Goal: Task Accomplishment & Management: Manage account settings

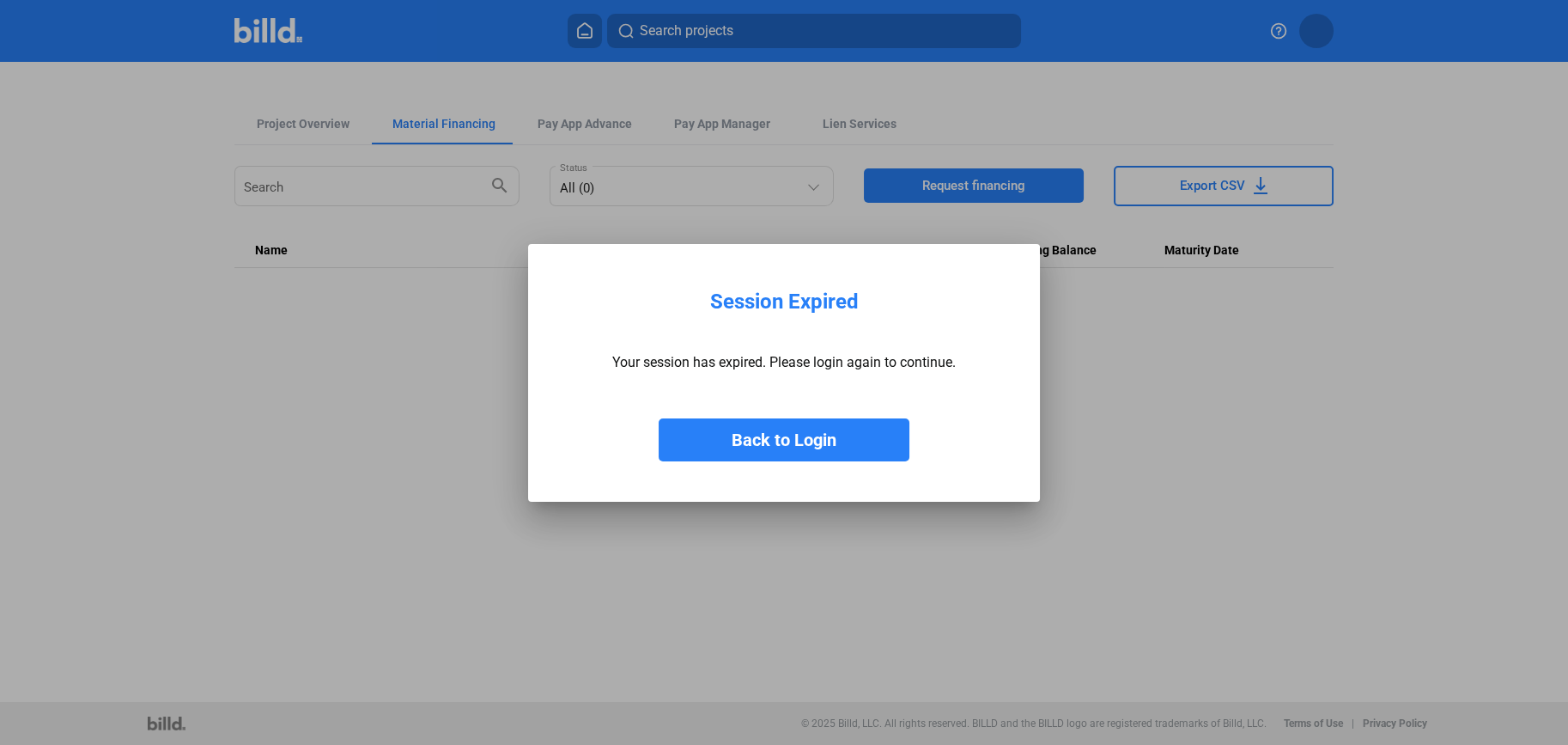
click at [736, 441] on button "Back to Login" at bounding box center [784, 440] width 251 height 43
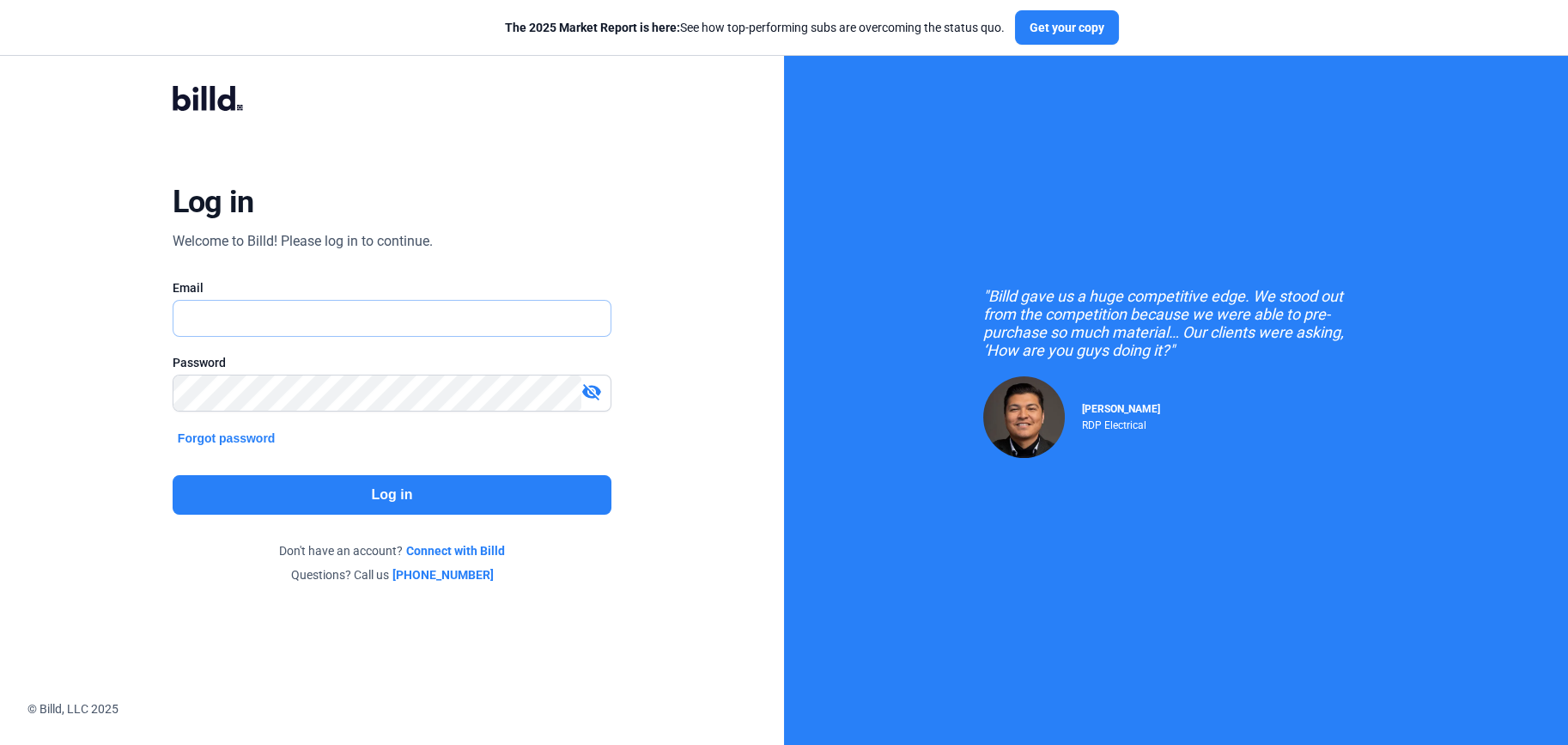
type input "[EMAIL_ADDRESS][DOMAIN_NAME]"
click at [319, 498] on button "Log in" at bounding box center [392, 495] width 439 height 40
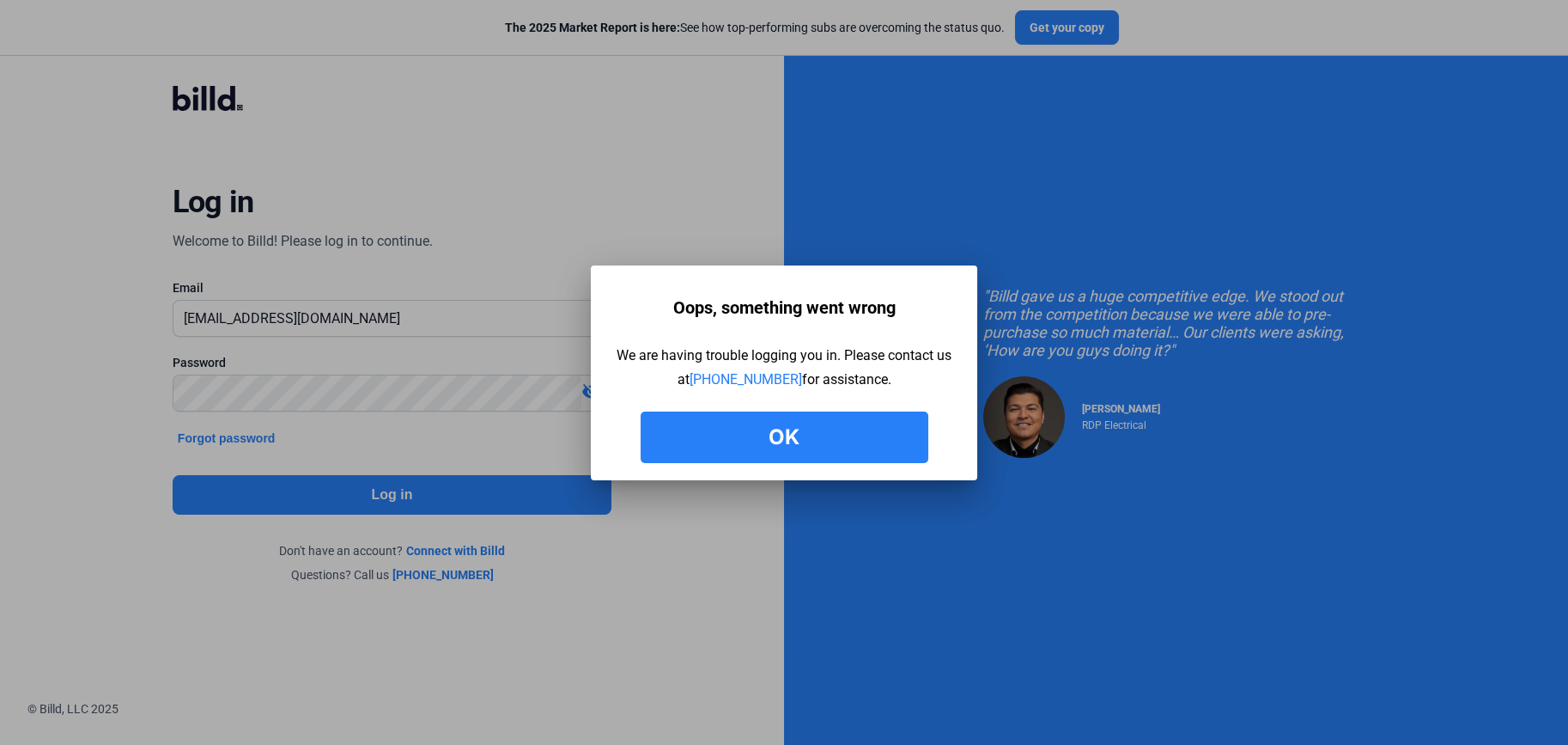
click at [809, 445] on button "Ok" at bounding box center [784, 436] width 288 height 52
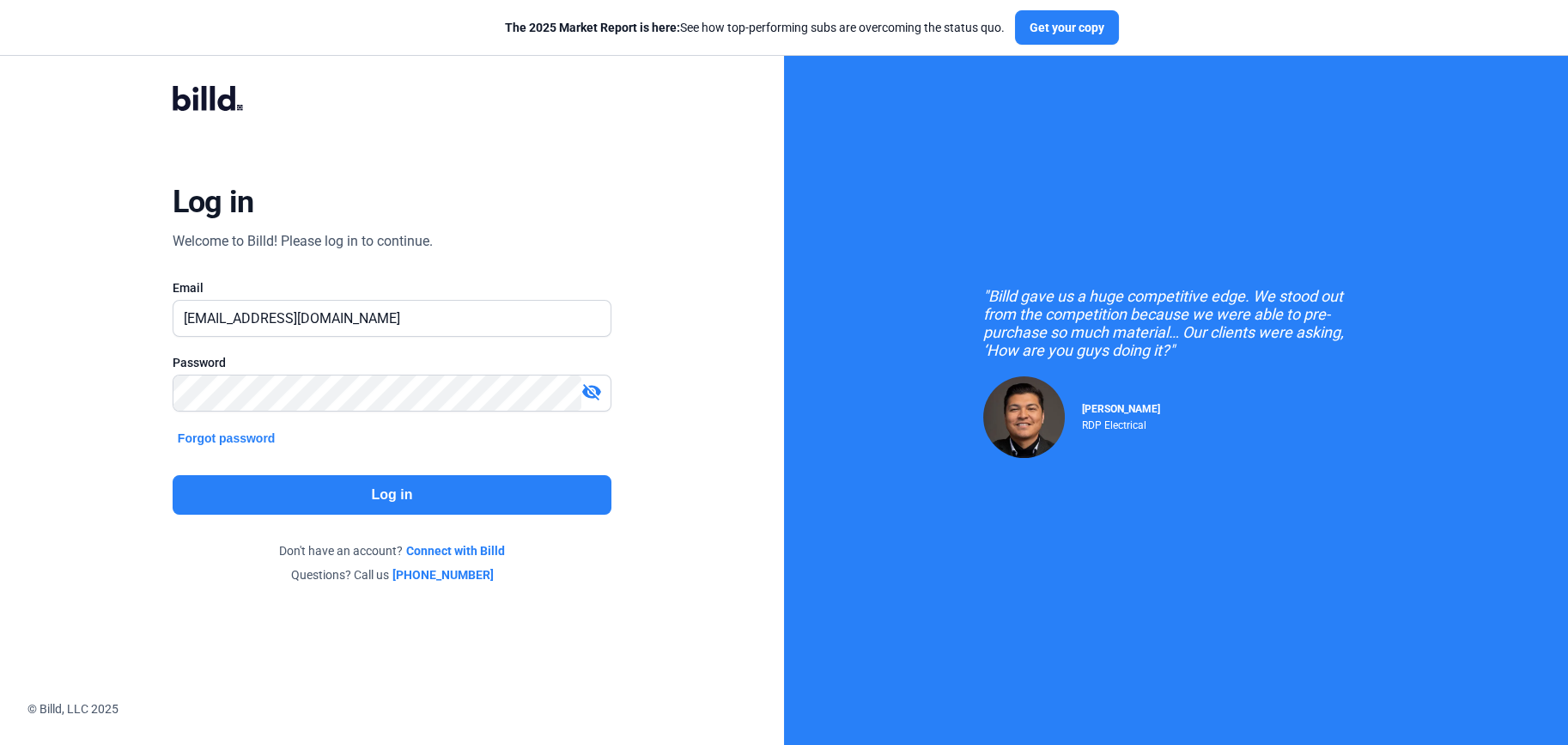
click at [400, 499] on button "Log in" at bounding box center [392, 495] width 439 height 40
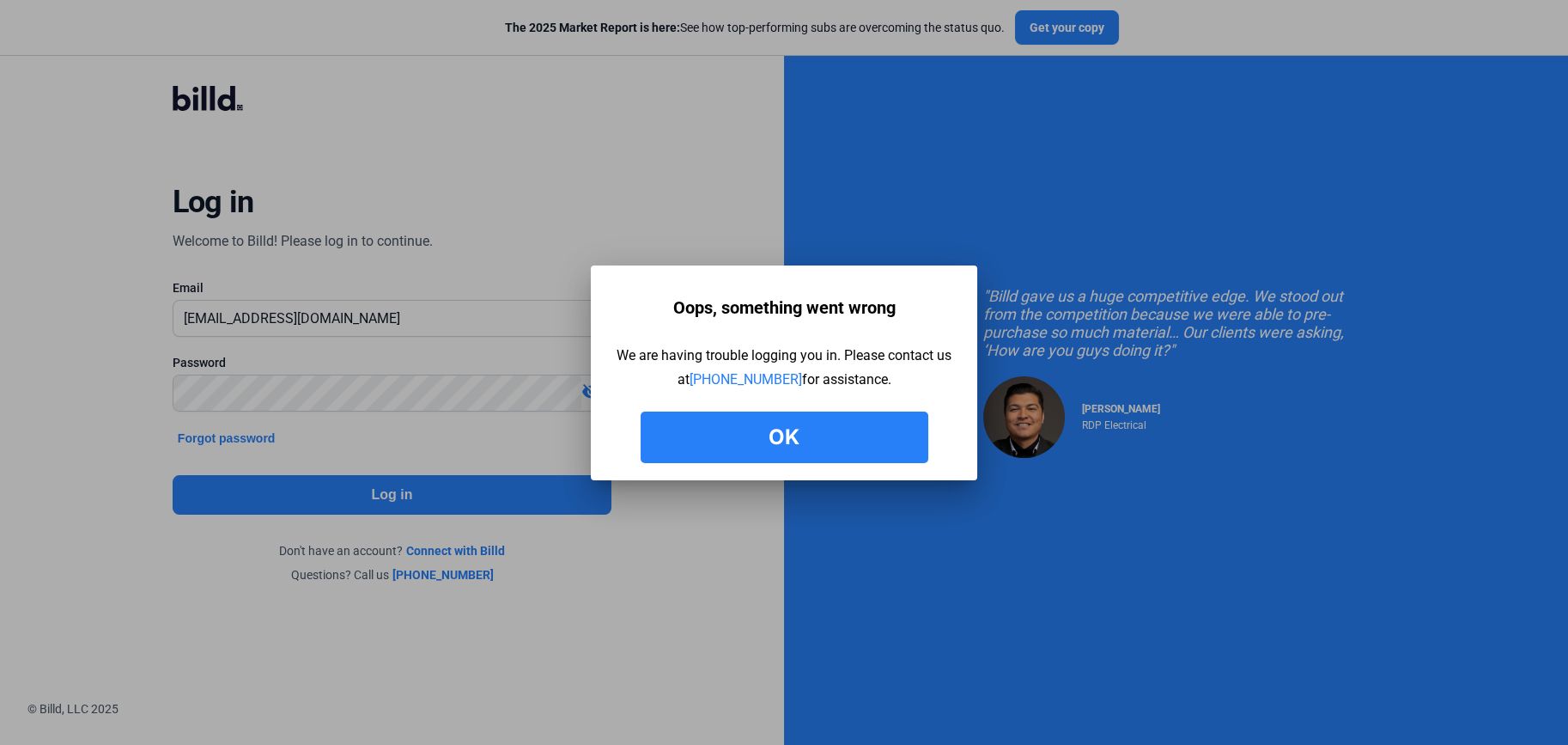
click at [828, 438] on button "Ok" at bounding box center [784, 436] width 288 height 52
